Goal: Task Accomplishment & Management: Manage account settings

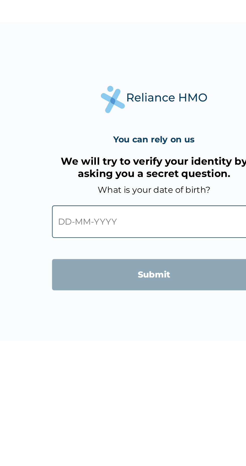
click at [104, 253] on input "text" at bounding box center [123, 251] width 96 height 15
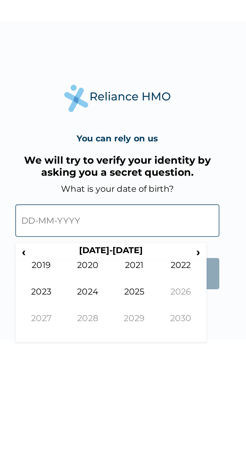
click at [77, 266] on span "‹" at bounding box center [78, 267] width 5 height 6
click at [76, 269] on span "‹" at bounding box center [78, 267] width 5 height 6
click at [130, 276] on td "1991" at bounding box center [131, 277] width 22 height 13
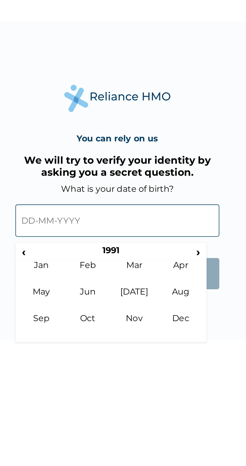
click at [132, 273] on td "Mar" at bounding box center [131, 277] width 22 height 13
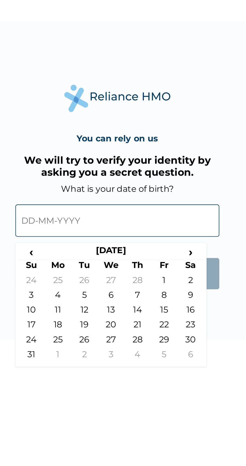
click at [120, 309] on td "27" at bounding box center [120, 309] width 13 height 7
type input "[DATE]"
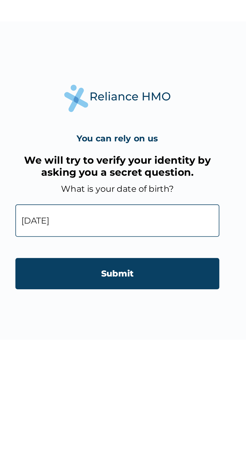
click at [148, 278] on input "Submit" at bounding box center [123, 277] width 96 height 15
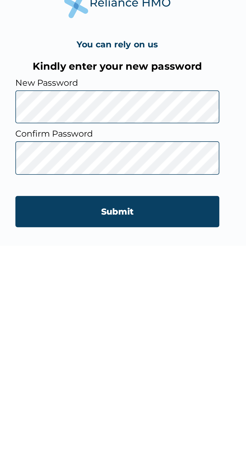
click at [100, 291] on input "Submit" at bounding box center [123, 292] width 96 height 15
